Goal: Information Seeking & Learning: Understand process/instructions

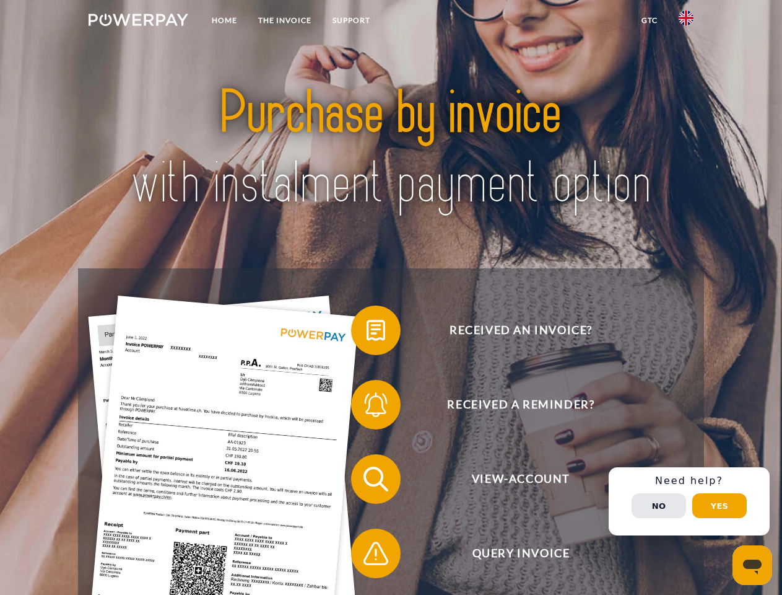
click at [138, 22] on img at bounding box center [139, 20] width 100 height 12
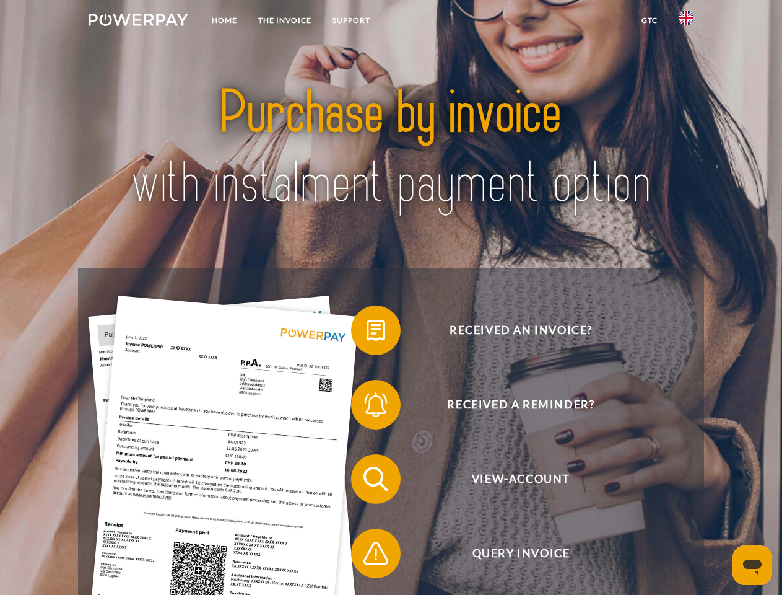
click at [686, 22] on img at bounding box center [686, 18] width 15 height 15
click at [649, 20] on link "GTC" at bounding box center [649, 20] width 37 height 22
click at [367, 333] on span at bounding box center [357, 330] width 62 height 62
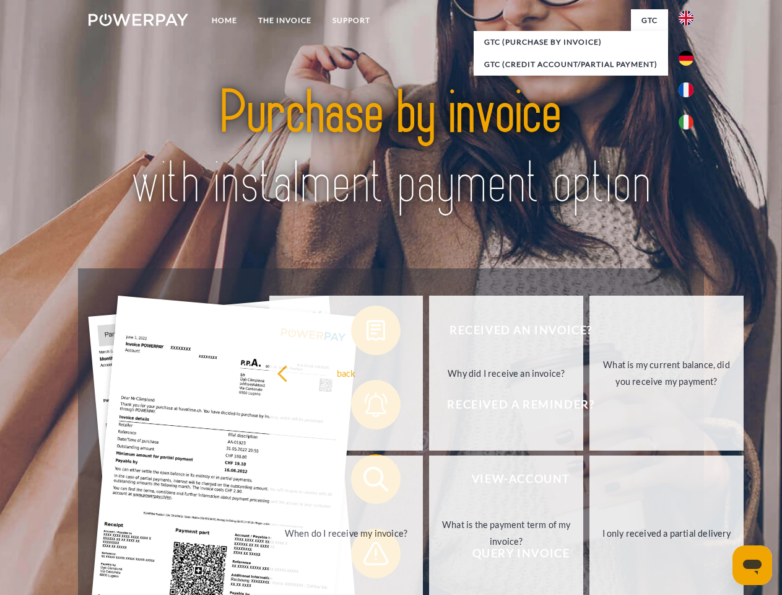
click at [367, 407] on div "Received an invoice? Received a reminder? View-Account Query Invoice" at bounding box center [390, 515] width 625 height 495
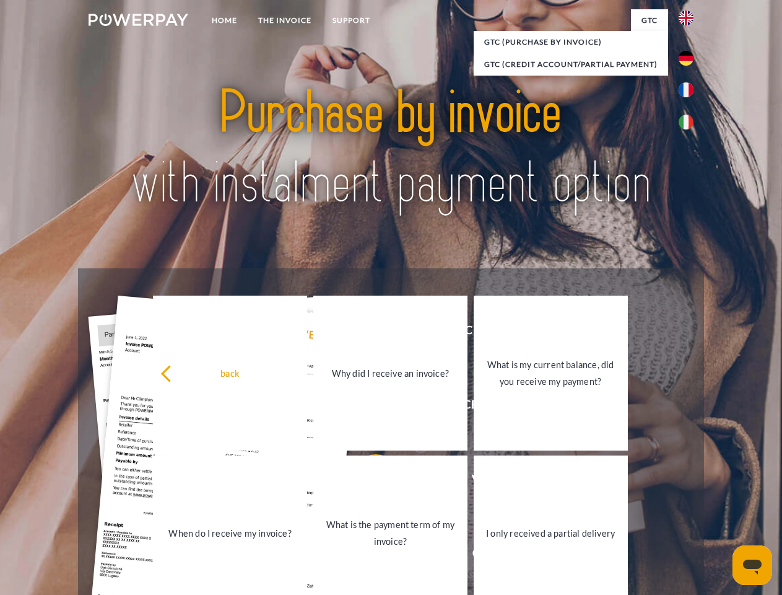
click at [367, 481] on link "What is the payment term of my invoice?" at bounding box center [390, 532] width 154 height 155
click at [474, 556] on link "I only received a partial delivery" at bounding box center [551, 532] width 154 height 155
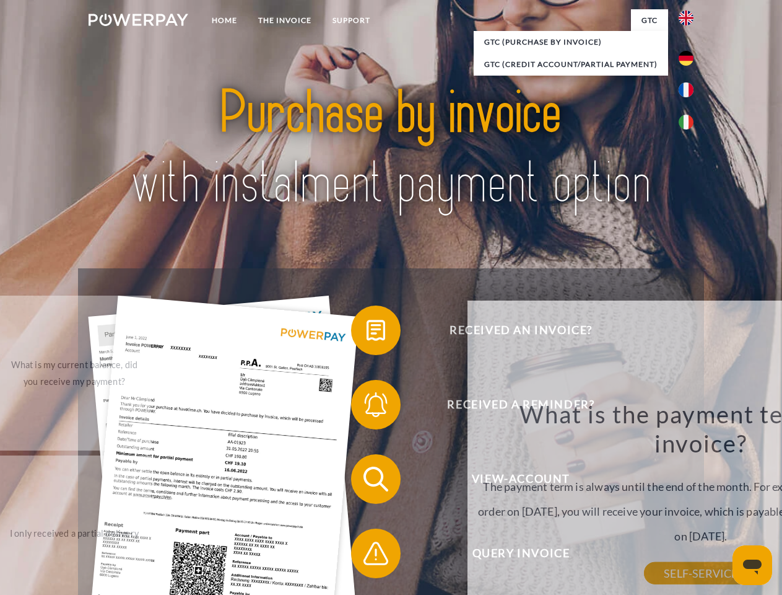
click at [689, 501] on div "Received an invoice? Received a reminder? View-Account Query Invoice" at bounding box center [390, 515] width 625 height 495
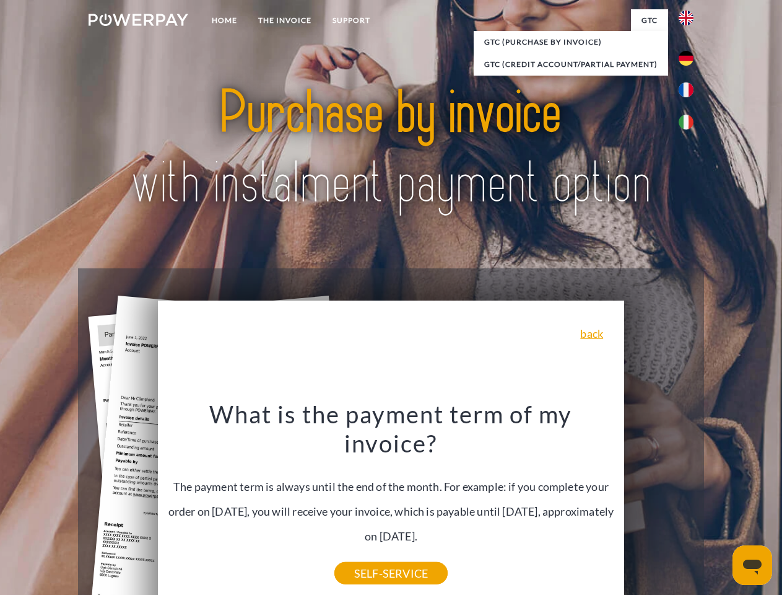
click at [659, 503] on span "View-Account" at bounding box center [520, 479] width 303 height 50
click at [720, 505] on header "Home THE INVOICE Support" at bounding box center [391, 427] width 782 height 855
